Goal: Task Accomplishment & Management: Manage account settings

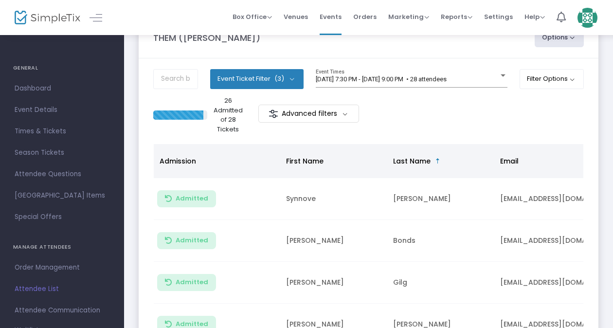
scroll to position [26, 0]
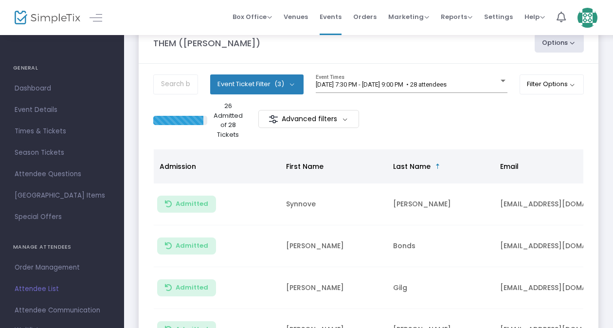
click at [296, 90] on button "Event Ticket Filter (3)" at bounding box center [256, 83] width 93 height 19
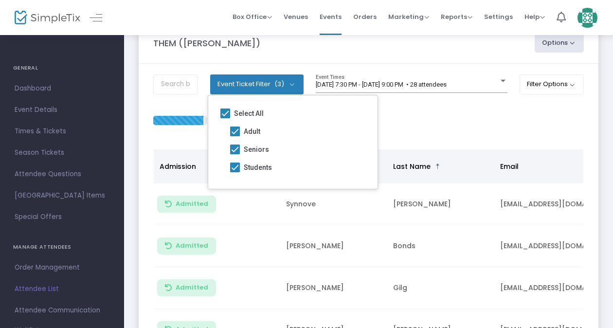
click at [296, 90] on button "Event Ticket Filter (3)" at bounding box center [256, 83] width 93 height 19
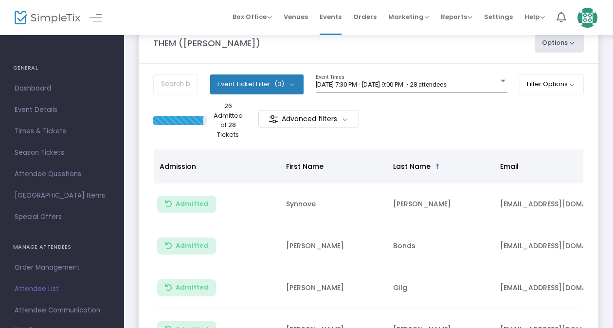
scroll to position [0, 0]
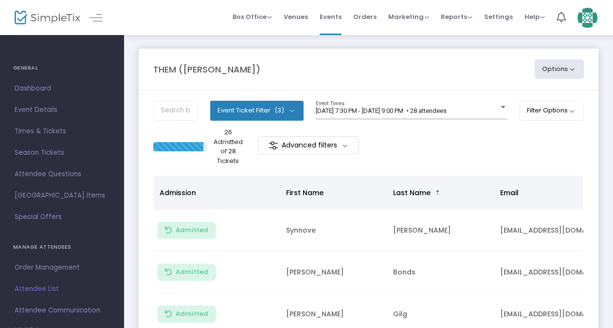
click at [190, 74] on m-panel-title "THEM ([PERSON_NAME])" at bounding box center [206, 69] width 107 height 13
click at [552, 67] on button "Options" at bounding box center [560, 68] width 50 height 19
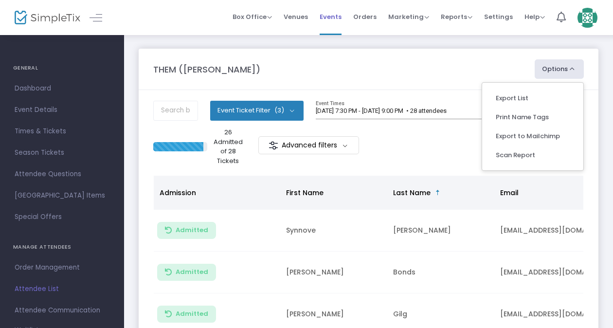
click at [329, 16] on span "Events" at bounding box center [331, 16] width 22 height 25
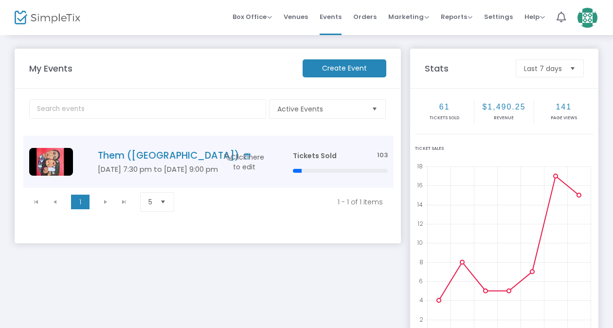
click at [232, 156] on icon "Data table" at bounding box center [228, 157] width 10 height 7
